Goal: Task Accomplishment & Management: Complete application form

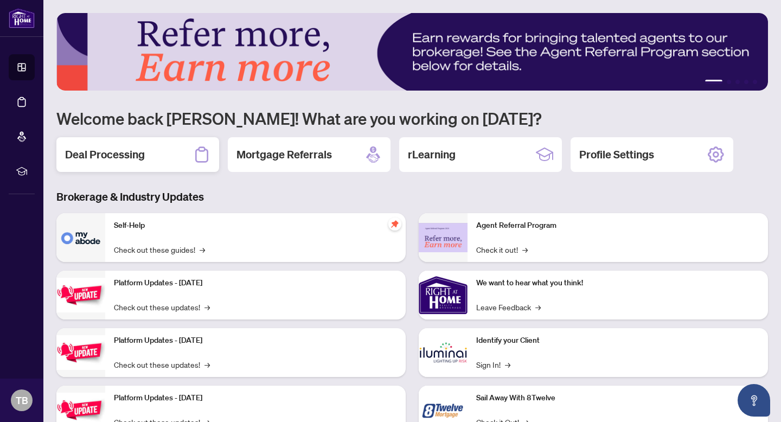
click at [124, 156] on h2 "Deal Processing" at bounding box center [105, 154] width 80 height 15
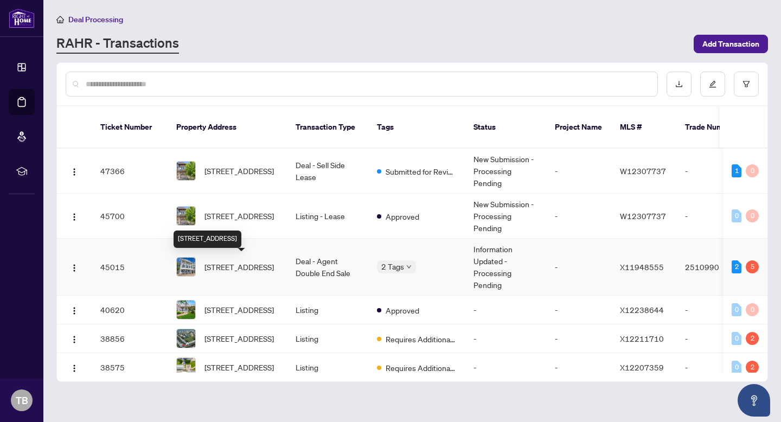
click at [226, 266] on span "[STREET_ADDRESS]" at bounding box center [238, 267] width 69 height 12
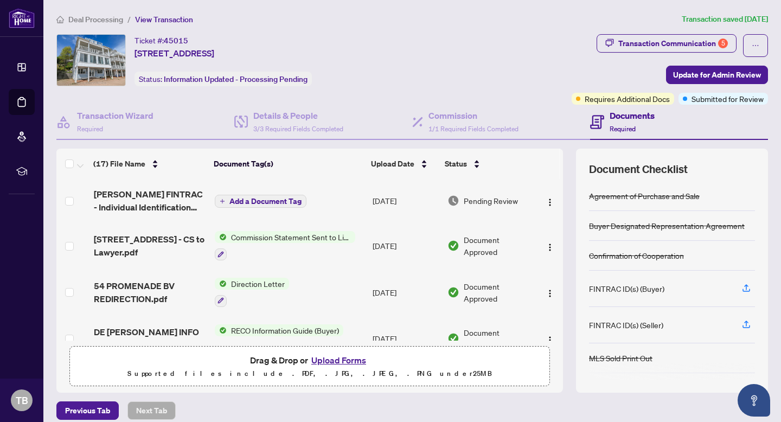
click at [332, 357] on button "Upload Forms" at bounding box center [338, 360] width 61 height 14
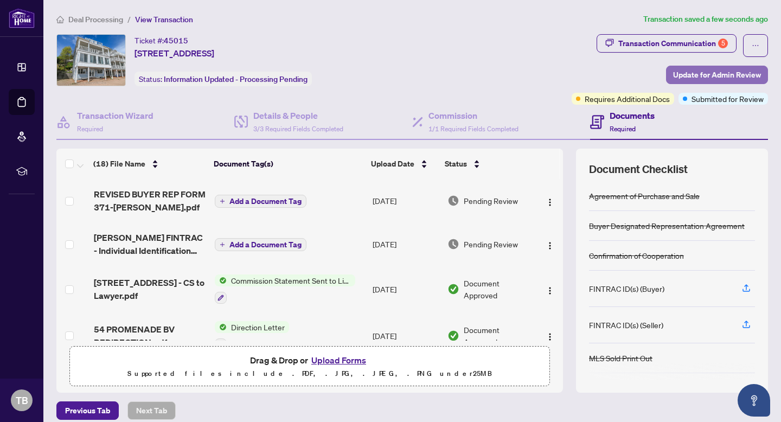
click at [681, 74] on span "Update for Admin Review" at bounding box center [717, 74] width 88 height 17
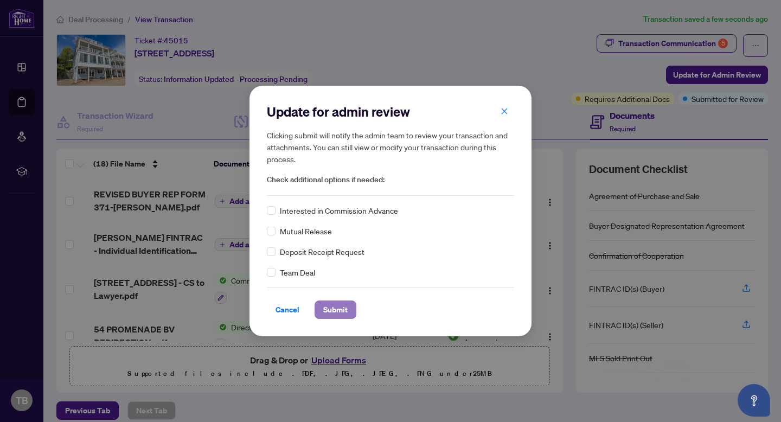
click at [323, 304] on span "Submit" at bounding box center [335, 309] width 24 height 17
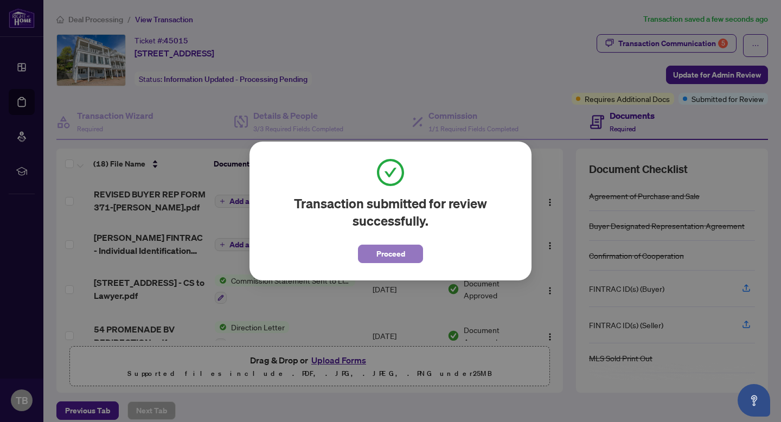
click at [387, 251] on span "Proceed" at bounding box center [390, 253] width 29 height 17
